Goal: Use online tool/utility: Utilize a website feature to perform a specific function

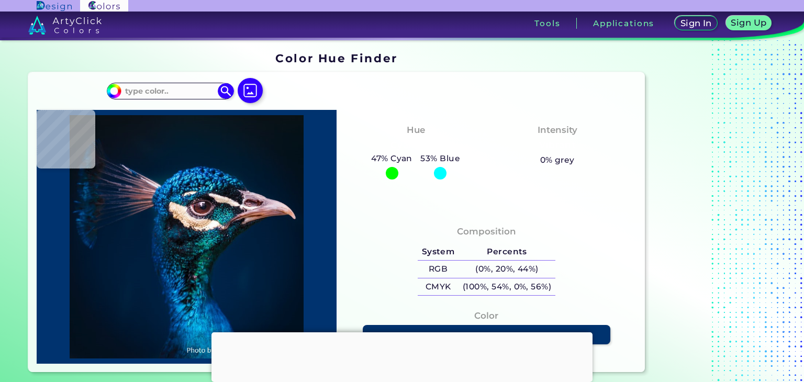
type input "#000000"
type input "#021019"
type input "#03111a"
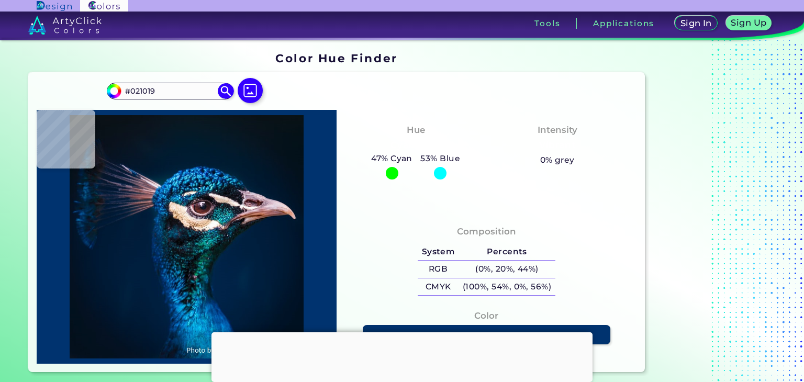
type input "#03111A"
type input "#04111a"
type input "#04111A"
type input "#05121b"
type input "#05121B"
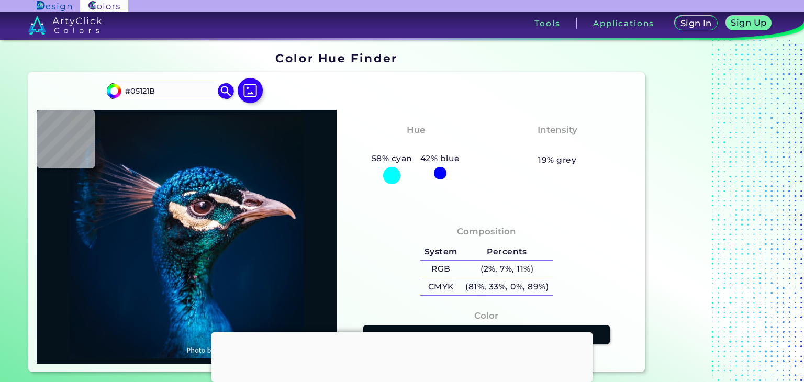
type input "#05111d"
type input "#05111D"
type input "#06121e"
type input "#06121E"
type input "#06121d"
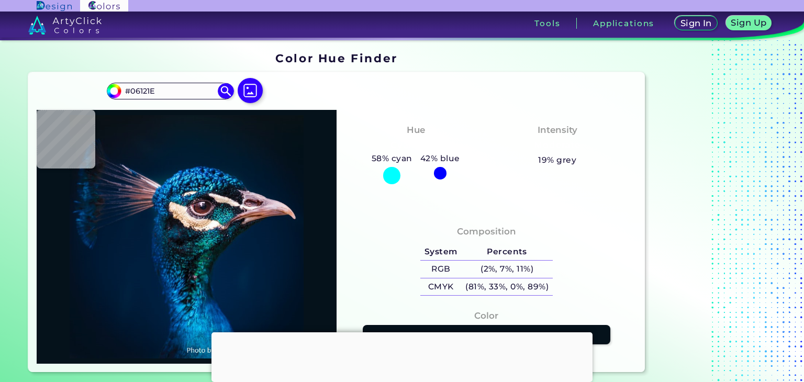
type input "#06121D"
type input "#06131c"
type input "#06131C"
type input "#06121e"
type input "#06121E"
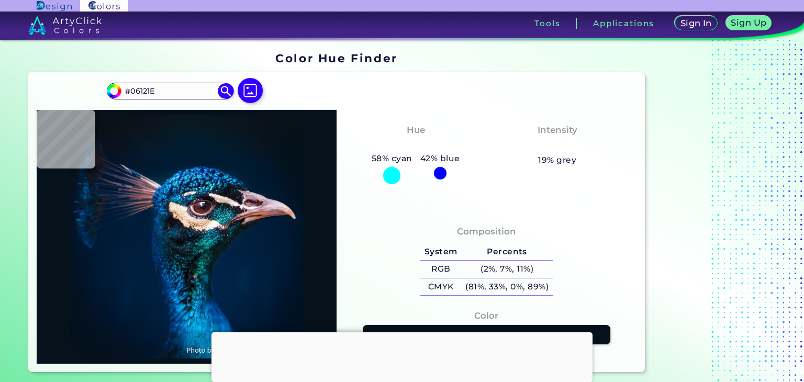
type input "#06141f"
type input "#06141F"
type input "#05131d"
type input "#05131D"
type input "#06141f"
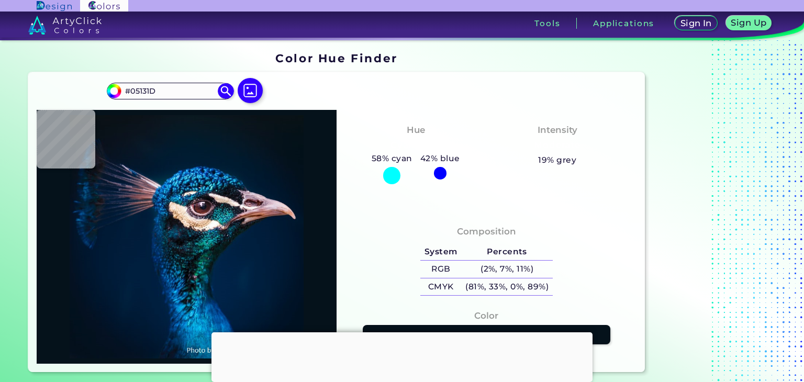
type input "#06141F"
type input "#071520"
type input "#051520"
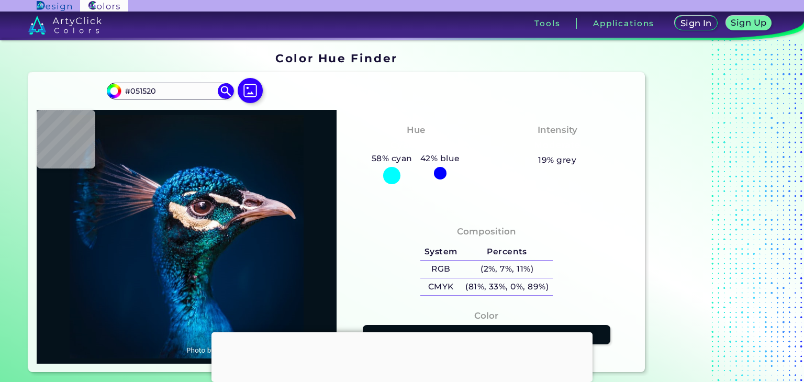
type input "#08161f"
type input "#08161F"
type input "#071621"
type input "#08161f"
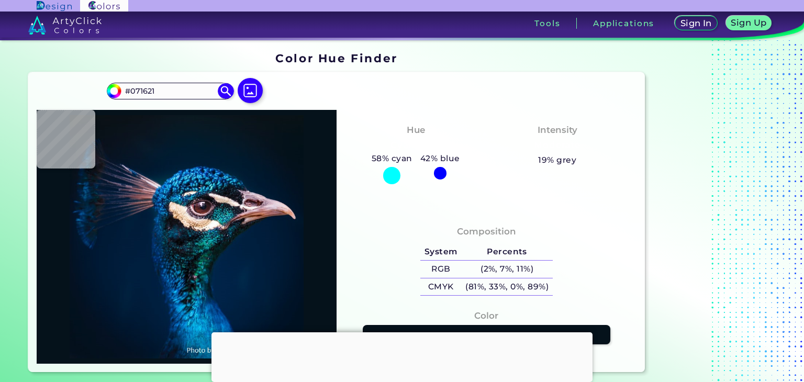
type input "#08161F"
type input "#061721"
type input "#09161f"
type input "#09161F"
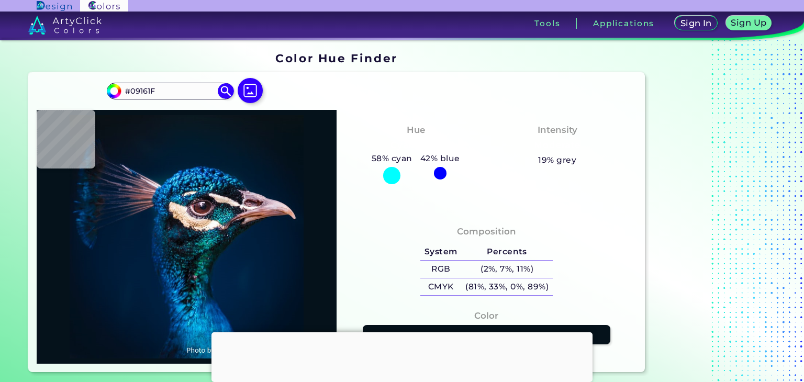
type input "#08161f"
type input "#08161F"
type input "#09161f"
type input "#09161F"
type input "#09161e"
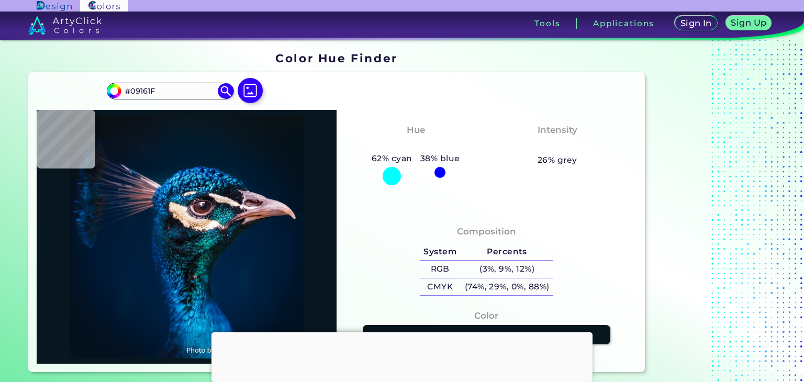
type input "#09161E"
type input "#09181f"
type input "#09181F"
type input "#09171f"
type input "#09171F"
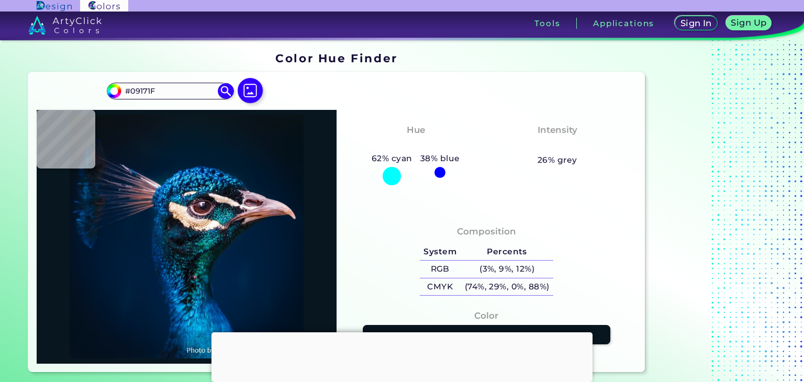
type input "#0c161f"
drag, startPoint x: 171, startPoint y: 92, endPoint x: 101, endPoint y: 79, distance: 71.4
click at [101, 79] on div "#0c161f #0C161F Acadia ◉ Acid Green ◉ Aero Blue ◉ Alabaster ◉ Albescent White ◉…" at bounding box center [336, 222] width 617 height 300
paste input "fd654"
type input "#0fd654"
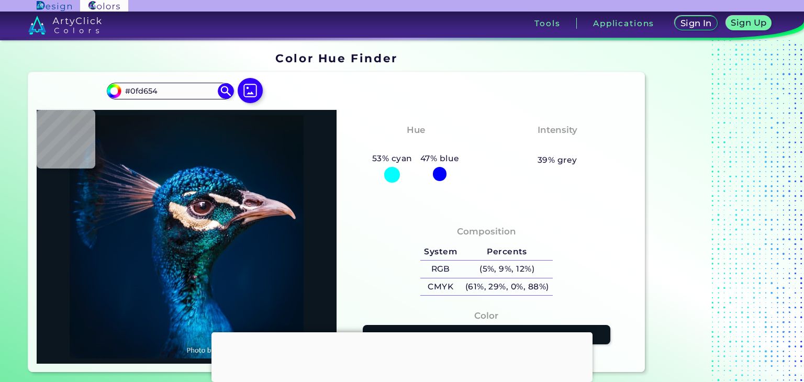
type input "#0fd654"
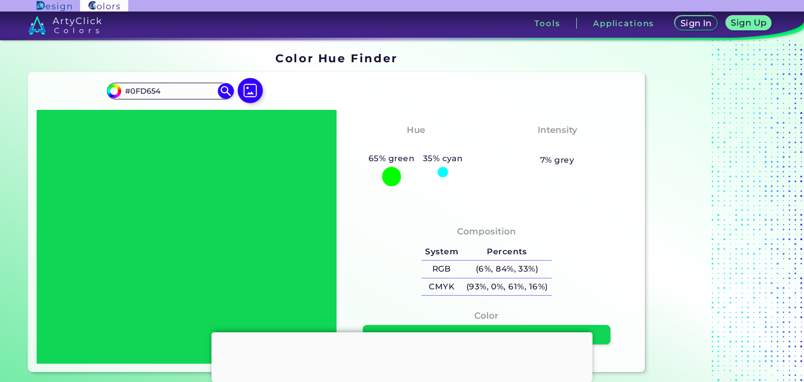
drag, startPoint x: 110, startPoint y: 86, endPoint x: 41, endPoint y: 86, distance: 68.6
click at [41, 86] on div "#0fd654 #0FD654 Acadia ◉ Acid Green ◉ Aero Blue ◉ Alabaster ◉ Albescent White ◉…" at bounding box center [336, 222] width 617 height 300
paste input "2ce26"
type input "#02ce26"
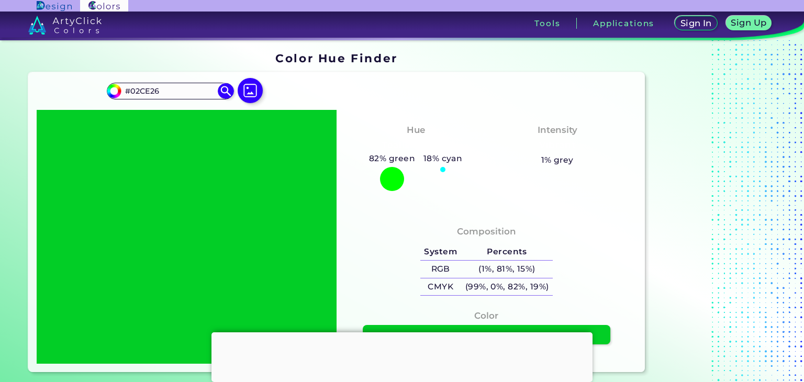
drag, startPoint x: 163, startPoint y: 91, endPoint x: 85, endPoint y: 87, distance: 77.6
click at [85, 87] on div "#02ce26 #02CE26 Acadia ◉ Acid Green ◉ Aero Blue ◉ Alabaster ◉ Albescent White ◉…" at bounding box center [336, 222] width 617 height 300
paste input "6CC417"
type input "#6CC417"
click at [227, 86] on img at bounding box center [226, 91] width 18 height 18
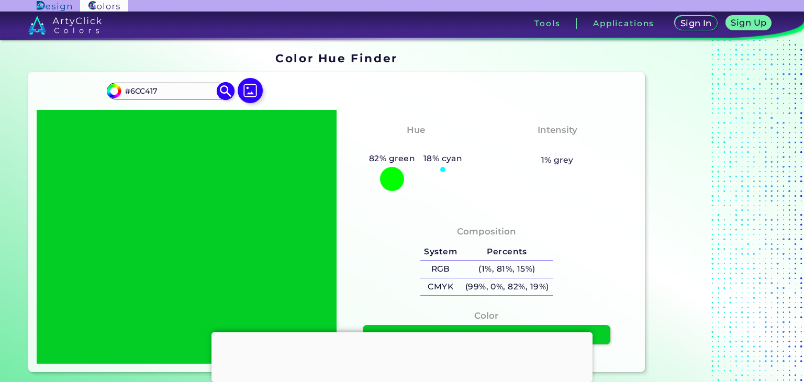
type input "#6cc417"
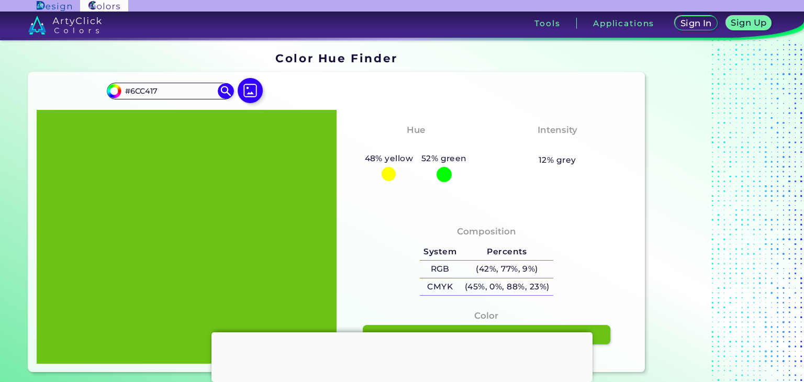
drag, startPoint x: 177, startPoint y: 85, endPoint x: 65, endPoint y: 88, distance: 112.1
click at [65, 88] on div "#6cc417 #6CC417 Acadia ◉ Acid Green ◉ Aero Blue ◉ Alabaster ◉ Albescent White ◉…" at bounding box center [336, 222] width 617 height 300
paste input "02ce26"
type input "#02ce26"
click at [222, 90] on img at bounding box center [226, 91] width 18 height 18
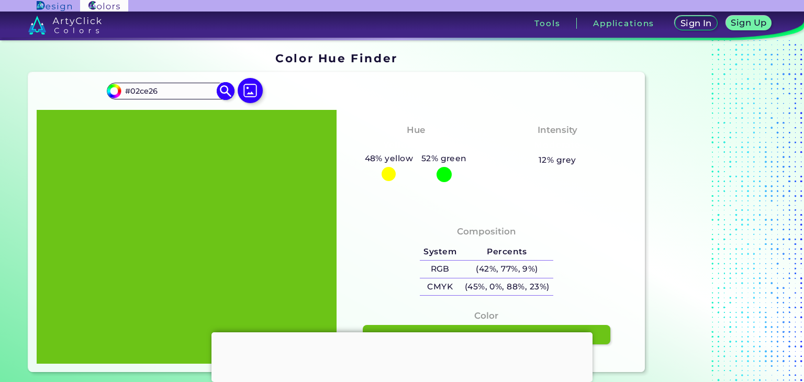
type input "#02ce26"
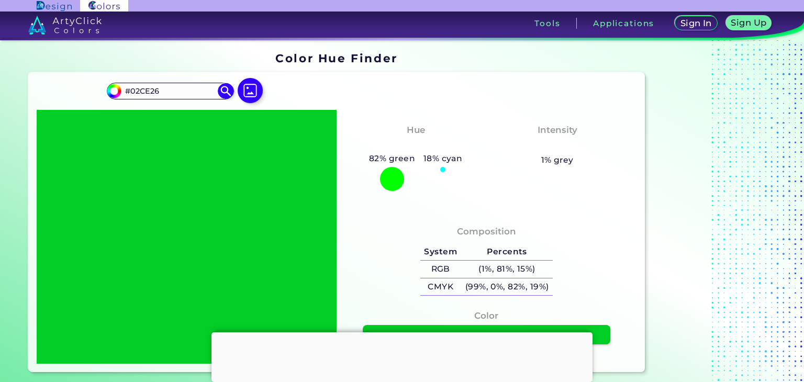
drag, startPoint x: 109, startPoint y: 91, endPoint x: 74, endPoint y: 92, distance: 35.6
click at [74, 92] on div "#02ce26 #02CE26 Acadia ◉ Acid Green ◉ Aero Blue ◉ Alabaster ◉ Albescent White ◉…" at bounding box center [336, 222] width 617 height 300
paste input "9bd8a7"
type input "#9bd8a7"
click at [230, 94] on img at bounding box center [226, 91] width 18 height 18
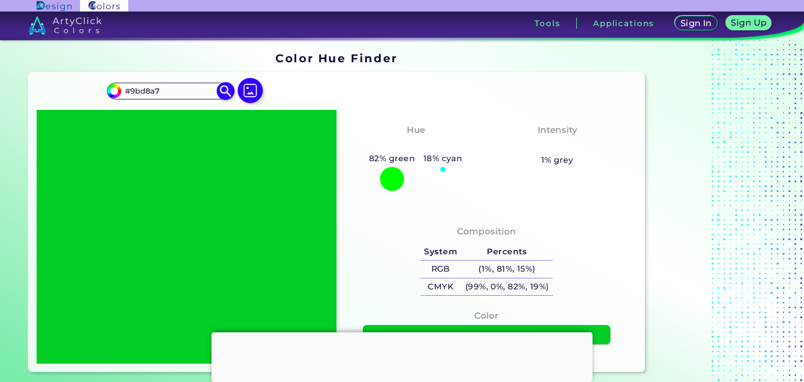
type input "#9bd8a7"
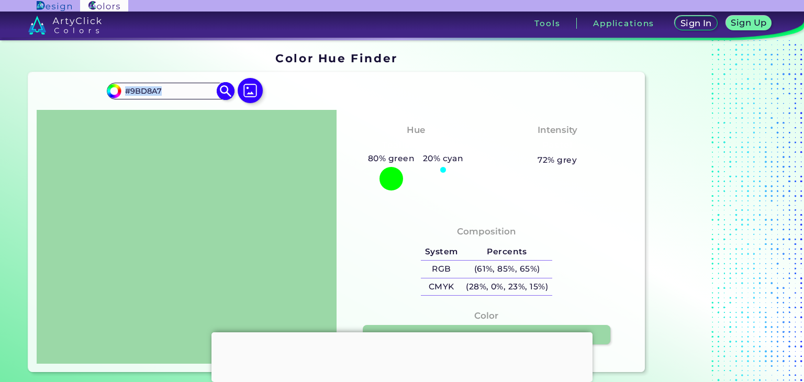
click at [130, 86] on div "#9bd8a7 #9BD8A7 Acadia ◉ Acid Green ◉ Aero Blue ◉ Alabaster ◉ Albescent White ◉…" at bounding box center [170, 91] width 127 height 17
click at [179, 91] on input "#9BD8A7" at bounding box center [169, 91] width 97 height 14
drag, startPoint x: 141, startPoint y: 91, endPoint x: 92, endPoint y: 89, distance: 48.7
click at [89, 89] on div "#9bd8a7 #9BD8A7 Acadia ◉ Acid Green ◉ Aero Blue ◉ Alabaster ◉ Albescent White ◉…" at bounding box center [336, 222] width 617 height 300
paste input "0fd654"
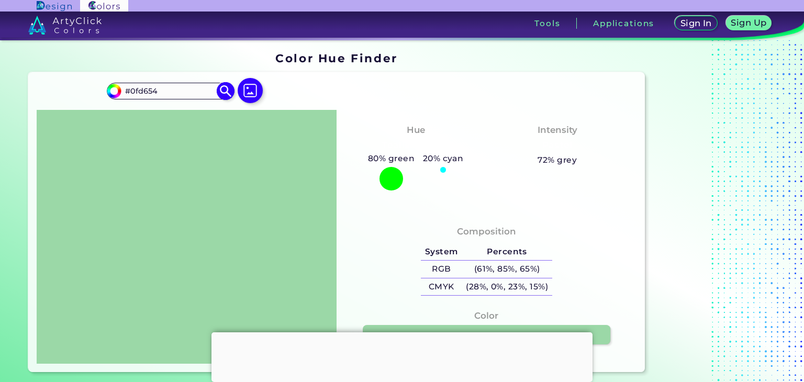
type input "#0fd654"
click at [224, 90] on img at bounding box center [226, 91] width 18 height 18
type input "#0fd654"
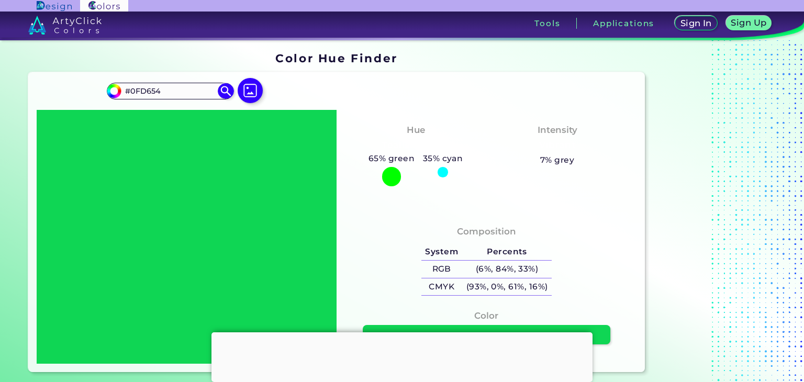
drag, startPoint x: 173, startPoint y: 95, endPoint x: 104, endPoint y: 94, distance: 69.1
click at [104, 94] on div "#0fd654 #0FD654 Acadia ◉ Acid Green ◉ Aero Blue ◉ Alabaster ◉ Albescent White ◉…" at bounding box center [336, 222] width 617 height 300
paste input "2ce26"
type input "#02ce26"
click at [218, 85] on img at bounding box center [226, 91] width 18 height 18
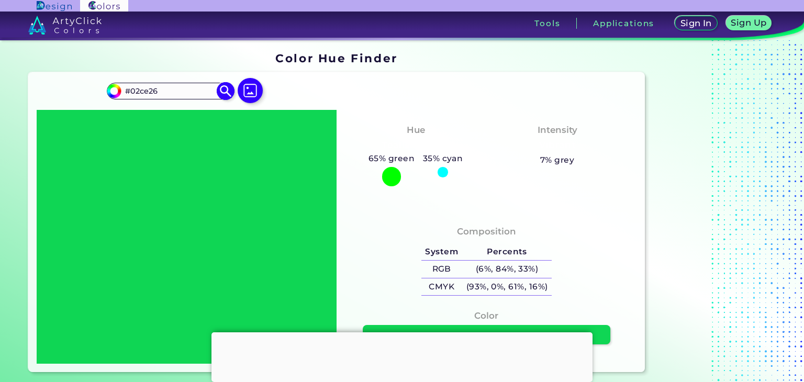
type input "#02ce26"
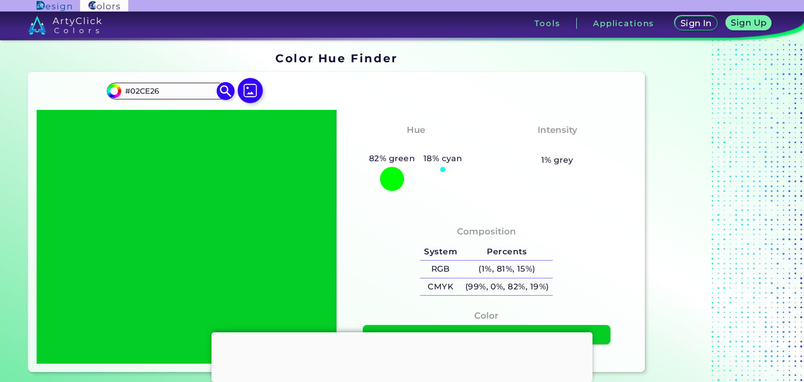
click at [170, 97] on input "#02CE26" at bounding box center [169, 91] width 97 height 14
drag, startPoint x: 146, startPoint y: 89, endPoint x: 72, endPoint y: 87, distance: 73.3
click at [72, 87] on div "#02ce26 #02CE26 Acadia ◉ Acid Green ◉ Aero Blue ◉ Alabaster ◉ Albescent White ◉…" at bounding box center [336, 222] width 617 height 300
paste input "b24c"
type input "#0b24c6"
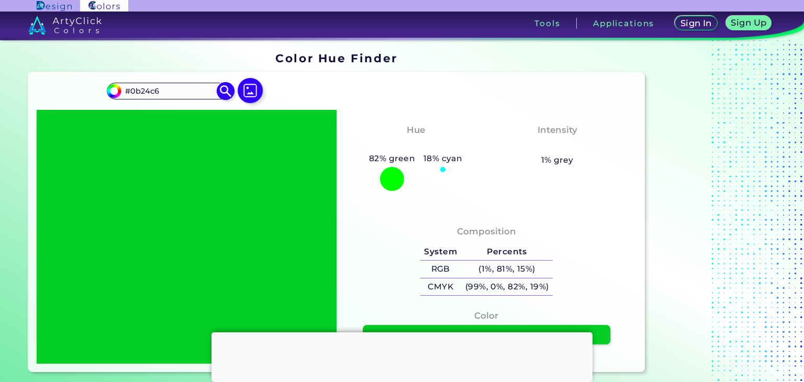
click at [229, 88] on img at bounding box center [226, 91] width 18 height 18
type input "#0b24c6"
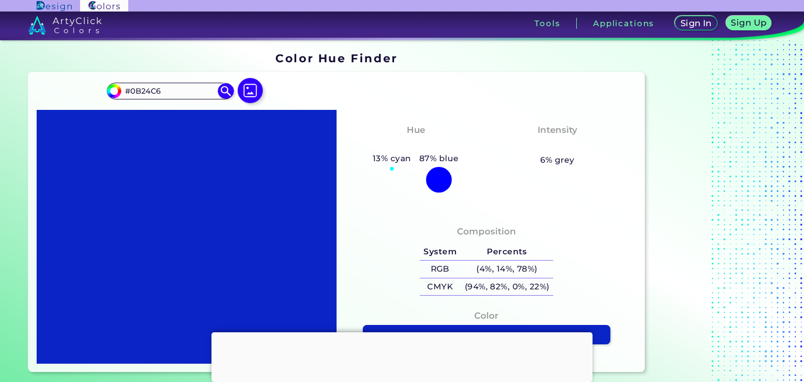
drag, startPoint x: 161, startPoint y: 91, endPoint x: 88, endPoint y: 91, distance: 73.3
click at [88, 91] on div "#0b24c6 #0B24C6 Acadia ◉ Acid Green ◉ Aero Blue ◉ Alabaster ◉ Albescent White ◉…" at bounding box center [336, 222] width 617 height 300
paste input "bc6540"
type input "#bc6540"
click at [221, 95] on img at bounding box center [226, 91] width 18 height 18
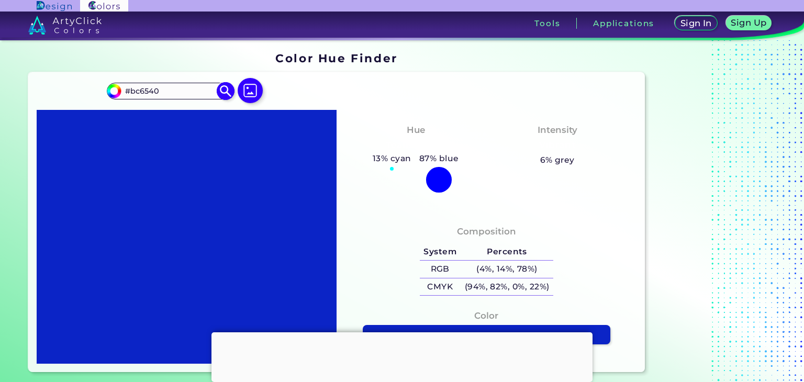
type input "#bc6540"
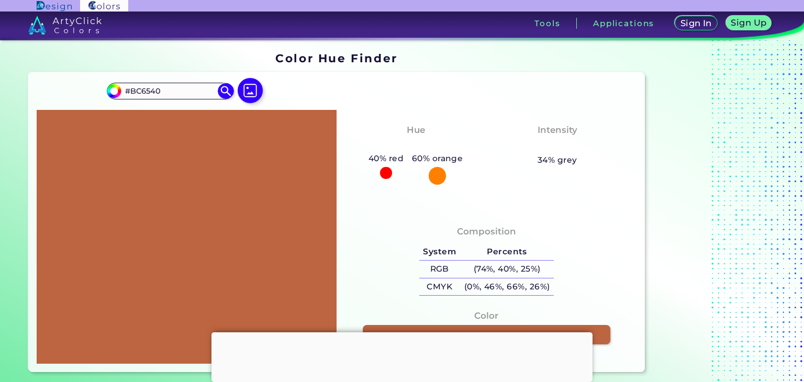
drag, startPoint x: 178, startPoint y: 91, endPoint x: 101, endPoint y: 88, distance: 77.5
click at [101, 88] on div "#bc6540 #BC6540 Acadia ◉ Acid Green ◉ Aero Blue ◉ Alabaster ◉ Albescent White ◉…" at bounding box center [336, 222] width 617 height 300
paste input "254457"
type input "#254457"
click at [222, 89] on img at bounding box center [226, 91] width 18 height 18
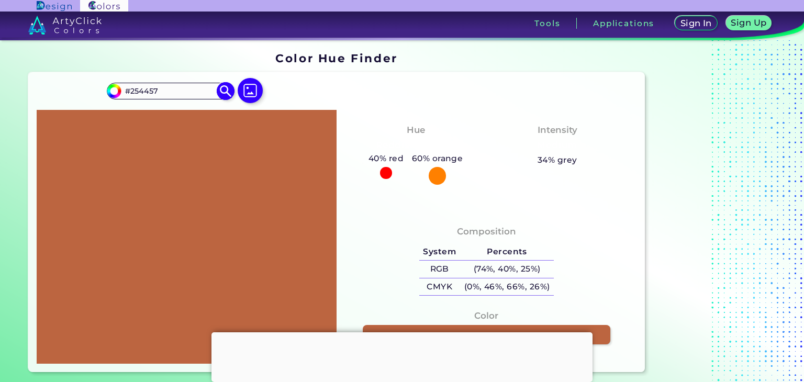
type input "#254457"
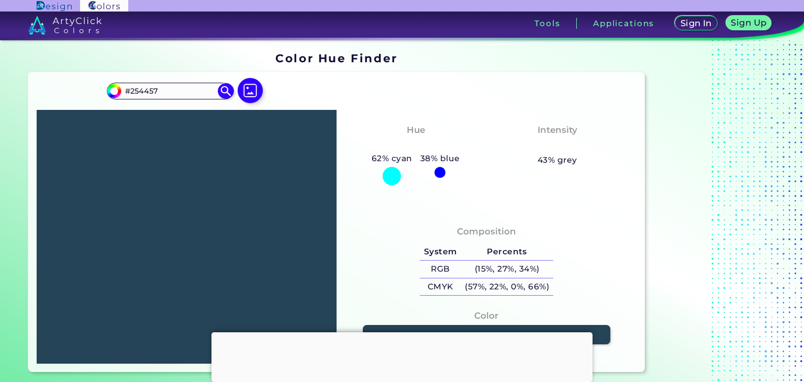
drag, startPoint x: 178, startPoint y: 88, endPoint x: 67, endPoint y: 90, distance: 111.5
click at [67, 90] on div "#254457 #254457 Acadia ◉ Acid Green ◉ Aero Blue ◉ Alabaster ◉ Albescent White ◉…" at bounding box center [336, 222] width 617 height 300
paste input "04e658"
type input "#04e658"
click at [230, 86] on img at bounding box center [226, 91] width 18 height 18
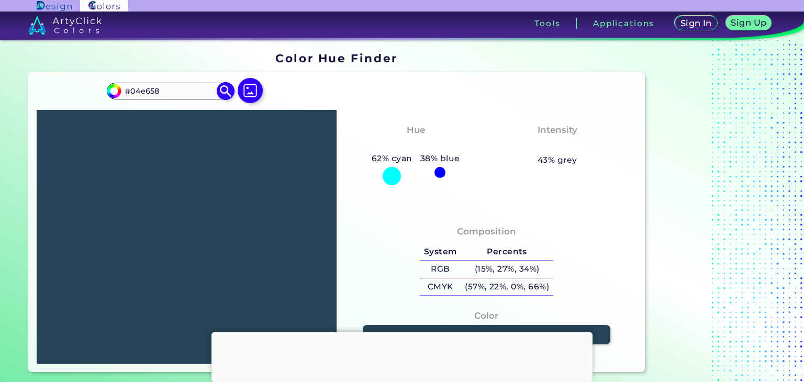
type input "#04e658"
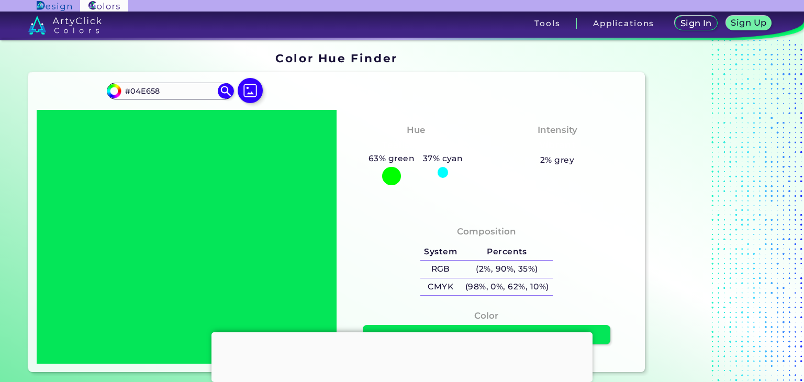
drag, startPoint x: 179, startPoint y: 91, endPoint x: 76, endPoint y: 91, distance: 102.6
click at [76, 91] on div "#04e658 #04E658 Acadia ◉ Acid Green ◉ Aero Blue ◉ Alabaster ◉ Albescent White ◉…" at bounding box center [336, 222] width 617 height 300
paste input "4e1c16"
type input "#4e1c16"
click at [230, 93] on img at bounding box center [226, 91] width 18 height 18
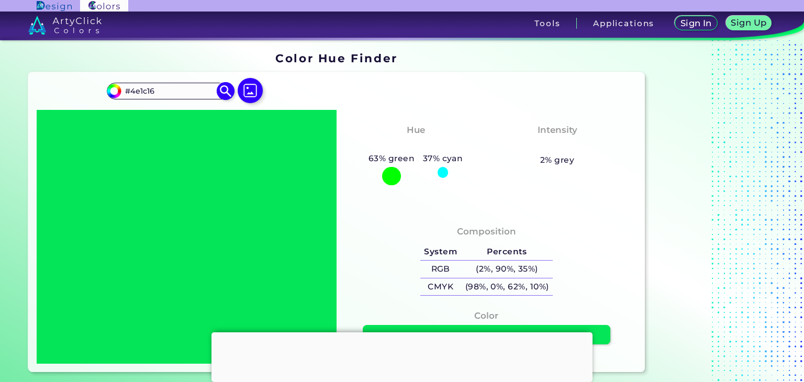
type input "#4e1c16"
type input "#4E1C16"
